Goal: Book appointment/travel/reservation

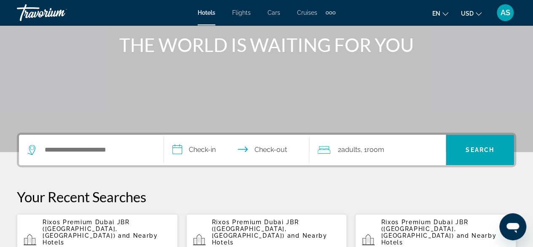
scroll to position [107, 0]
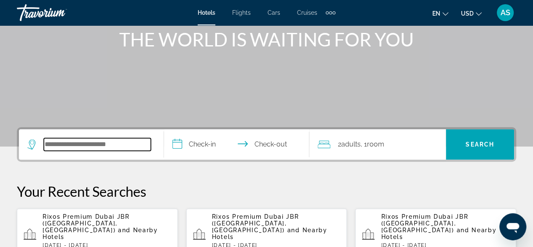
click at [65, 144] on input "Search hotel destination" at bounding box center [97, 144] width 107 height 13
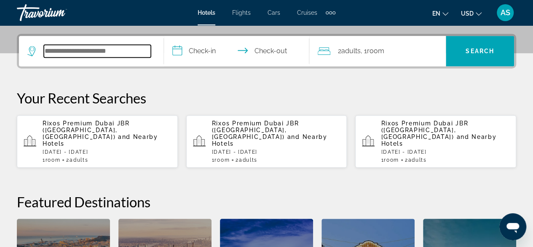
scroll to position [206, 0]
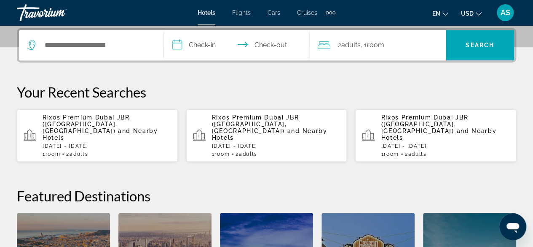
drag, startPoint x: 65, startPoint y: 144, endPoint x: 54, endPoint y: 42, distance: 102.7
click at [54, 42] on div "**********" at bounding box center [266, 183] width 533 height 310
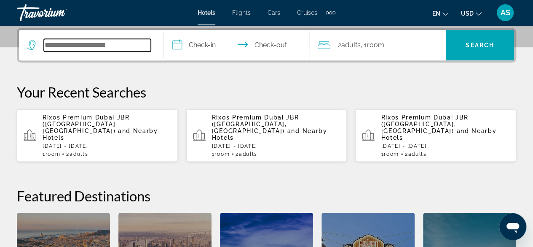
click at [54, 42] on input "Search hotel destination" at bounding box center [97, 45] width 107 height 13
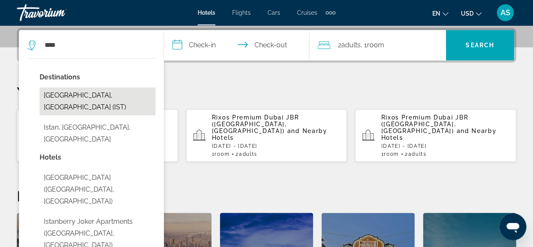
click at [69, 95] on button "Istanbul, Turkey (IST)" at bounding box center [98, 101] width 116 height 28
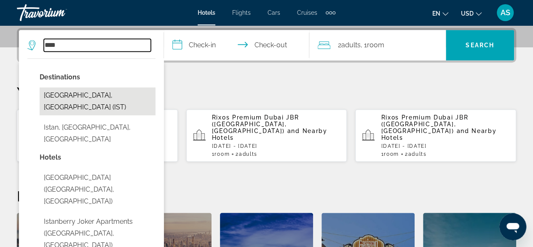
type input "**********"
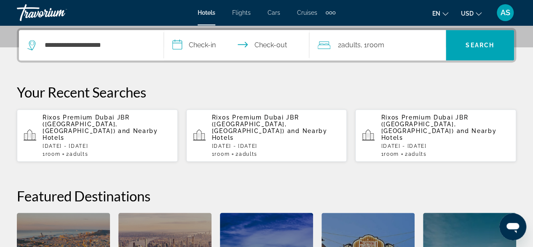
click at [198, 43] on input "**********" at bounding box center [238, 46] width 148 height 33
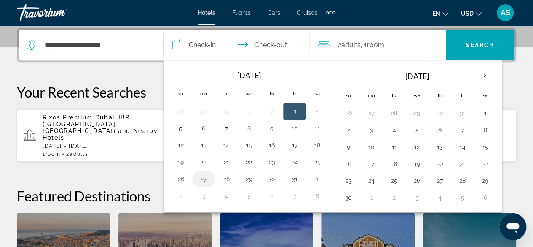
click at [204, 182] on button "27" at bounding box center [203, 179] width 13 height 12
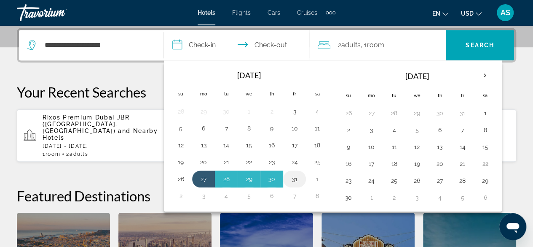
click at [300, 179] on td "31" at bounding box center [294, 178] width 23 height 17
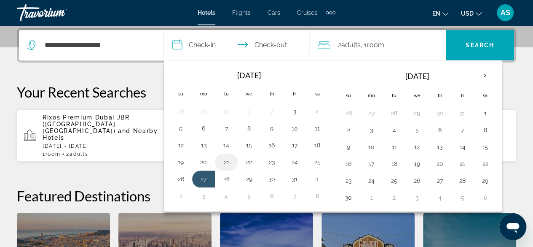
click at [233, 155] on td "21" at bounding box center [226, 162] width 23 height 17
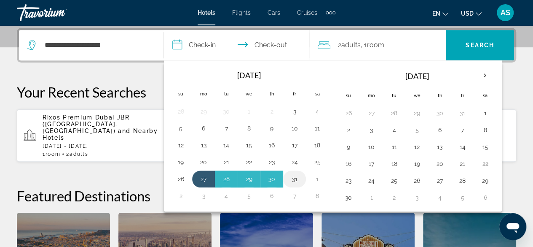
click at [297, 178] on button "31" at bounding box center [294, 179] width 13 height 12
type input "**********"
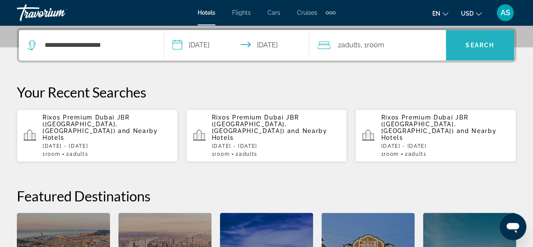
click at [488, 34] on span "Search" at bounding box center [480, 45] width 68 height 30
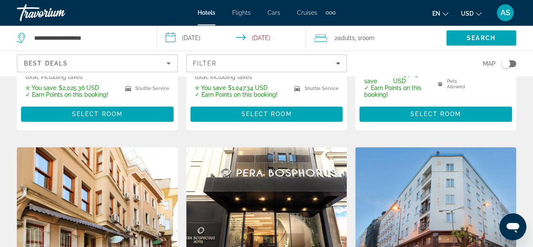
scroll to position [635, 0]
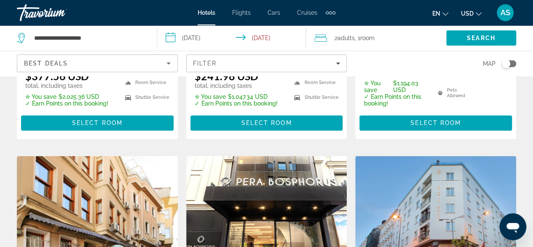
click at [81, 178] on img "Main content" at bounding box center [97, 223] width 161 height 135
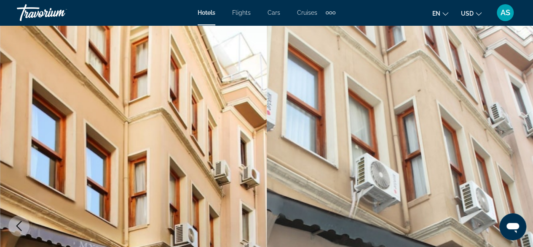
click at [508, 17] on div "AS" at bounding box center [505, 12] width 17 height 17
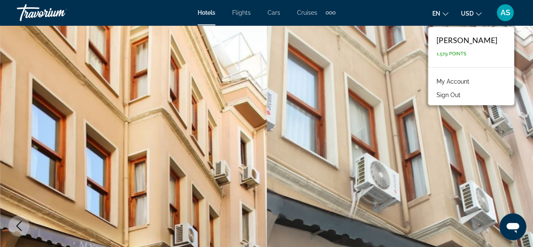
click at [285, 136] on img "Main content" at bounding box center [400, 225] width 267 height 401
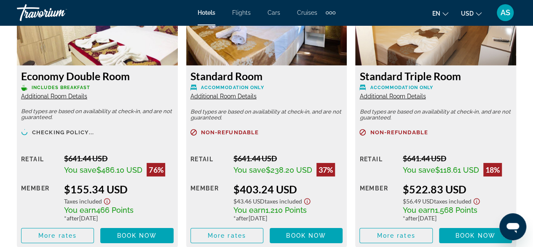
scroll to position [1371, 0]
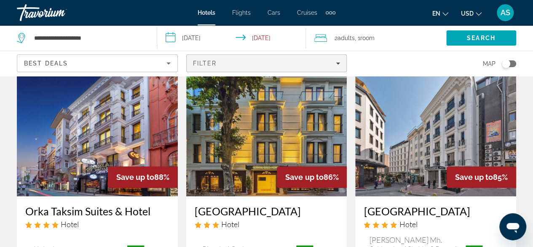
scroll to position [44, 0]
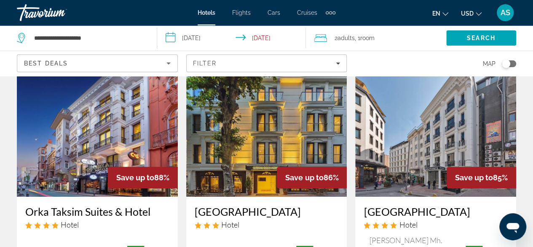
click at [93, 114] on img "Main content" at bounding box center [97, 129] width 161 height 135
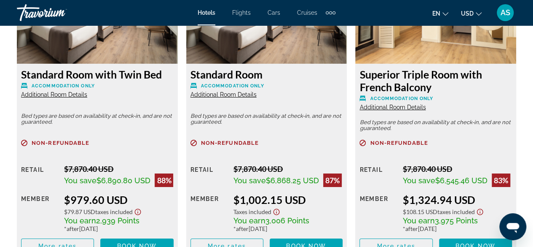
scroll to position [1382, 0]
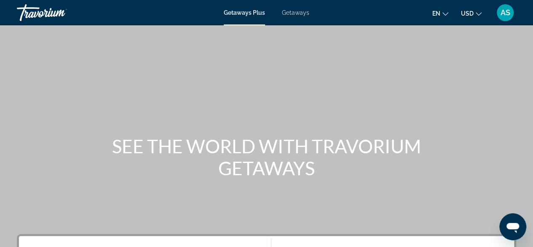
click at [509, 13] on span "AS" at bounding box center [506, 12] width 10 height 8
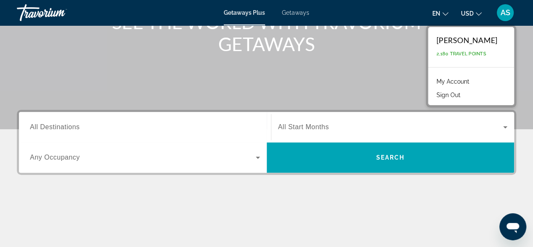
scroll to position [124, 0]
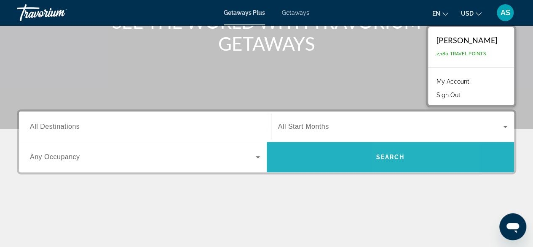
click at [400, 161] on span "Search" at bounding box center [391, 157] width 248 height 20
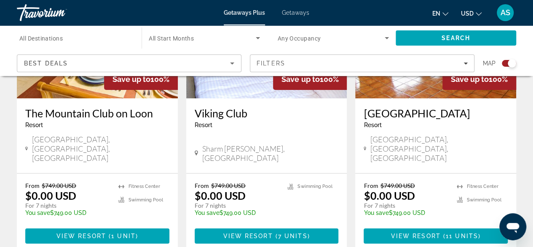
scroll to position [1365, 0]
